Goal: Contribute content: Contribute content

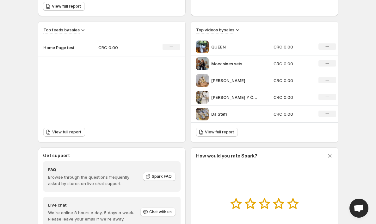
scroll to position [205, 0]
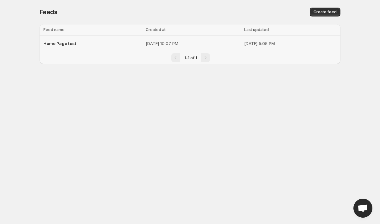
click at [60, 44] on span "Home Page test" at bounding box center [59, 43] width 33 height 5
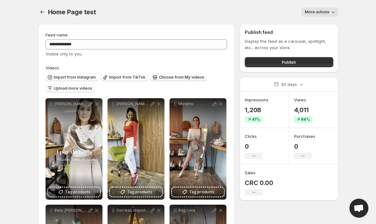
click at [177, 78] on span "Choose from My videos" at bounding box center [182, 77] width 46 height 5
click at [77, 90] on span "Upload more videos" at bounding box center [73, 88] width 39 height 5
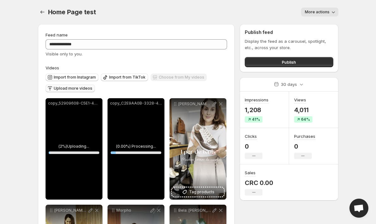
click at [159, 106] on p "copy_C2E9AA0B-3328-4840-862A-37C8E148248B" at bounding box center [136, 103] width 52 height 5
click at [16, 127] on body "**********" at bounding box center [188, 112] width 376 height 224
click at [97, 106] on p "copy_52909608-C5E1-4C4F-9EE3-5B862D220C29" at bounding box center [74, 103] width 52 height 5
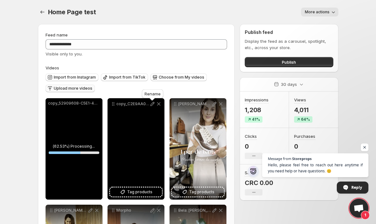
click at [152, 105] on icon at bounding box center [152, 104] width 6 height 6
click at [117, 195] on button "Tag products" at bounding box center [136, 191] width 52 height 9
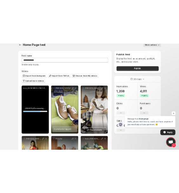
scroll to position [8, 0]
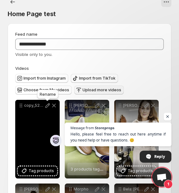
click at [47, 106] on icon at bounding box center [47, 106] width 6 height 6
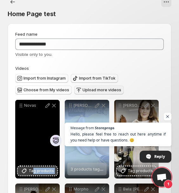
click at [23, 168] on icon at bounding box center [24, 171] width 6 height 6
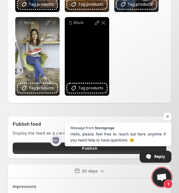
scroll to position [683, 0]
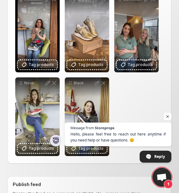
scroll to position [604, 0]
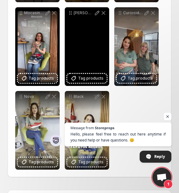
click at [82, 82] on span "Tag products" at bounding box center [90, 78] width 25 height 6
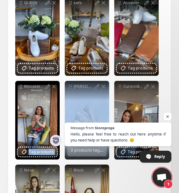
scroll to position [526, 0]
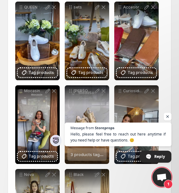
click at [168, 117] on span "Open chat" at bounding box center [167, 117] width 8 height 8
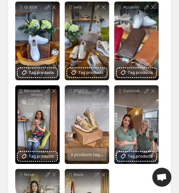
click at [5, 126] on div "**********" at bounding box center [87, 7] width 168 height 1012
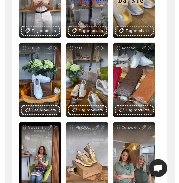
scroll to position [480, 0]
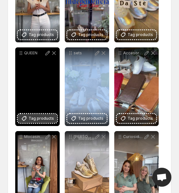
click at [30, 116] on span "Tag products" at bounding box center [40, 119] width 25 height 6
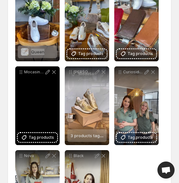
scroll to position [548, 0]
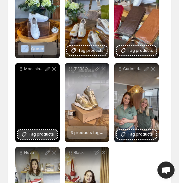
click at [25, 132] on icon at bounding box center [24, 134] width 4 height 4
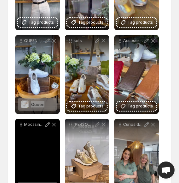
scroll to position [489, 0]
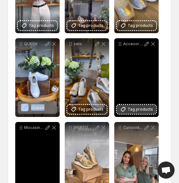
click at [122, 105] on button "Tag products" at bounding box center [136, 109] width 39 height 9
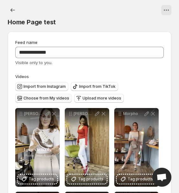
click at [28, 97] on span "Choose from My videos" at bounding box center [46, 98] width 46 height 5
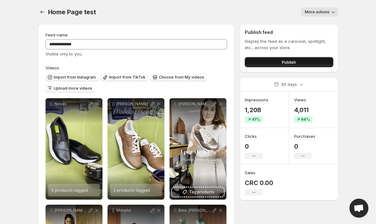
click at [178, 64] on button "Publish" at bounding box center [289, 62] width 88 height 10
